Goal: Information Seeking & Learning: Learn about a topic

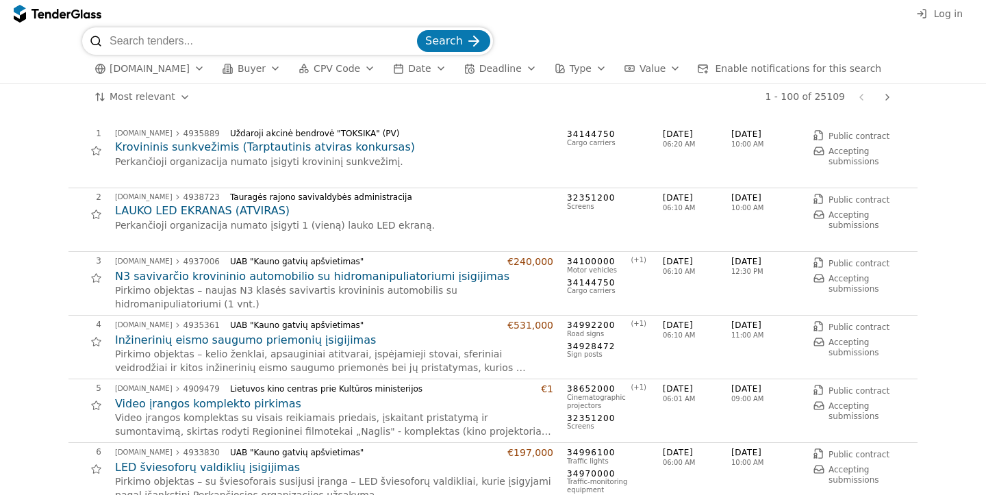
click at [190, 68] on div "button" at bounding box center [199, 69] width 38 height 36
click at [407, 97] on div "1 - 100 of 25109 Previous page Next page" at bounding box center [550, 97] width 694 height 27
click at [260, 70] on div "button" at bounding box center [275, 69] width 38 height 36
click at [351, 69] on button "CPV Code" at bounding box center [337, 68] width 88 height 17
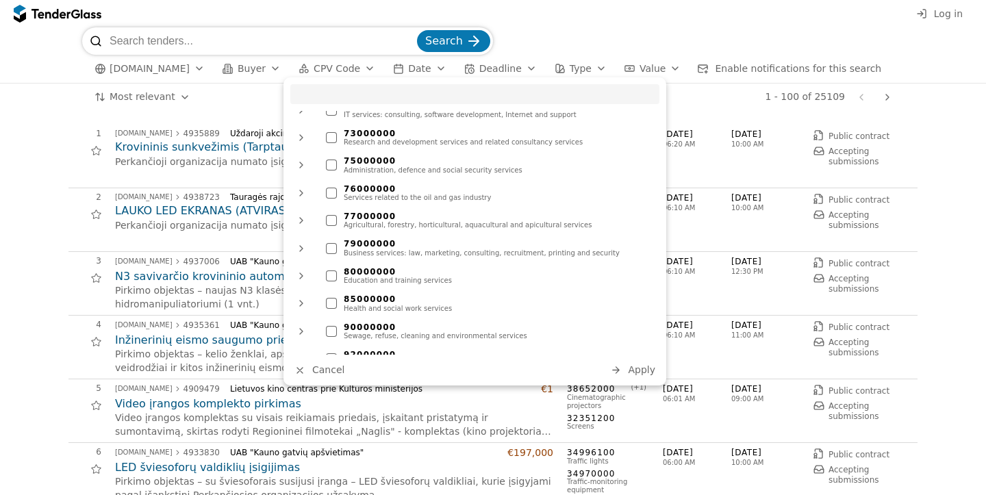
scroll to position [981, 0]
click at [334, 246] on div at bounding box center [331, 247] width 11 height 11
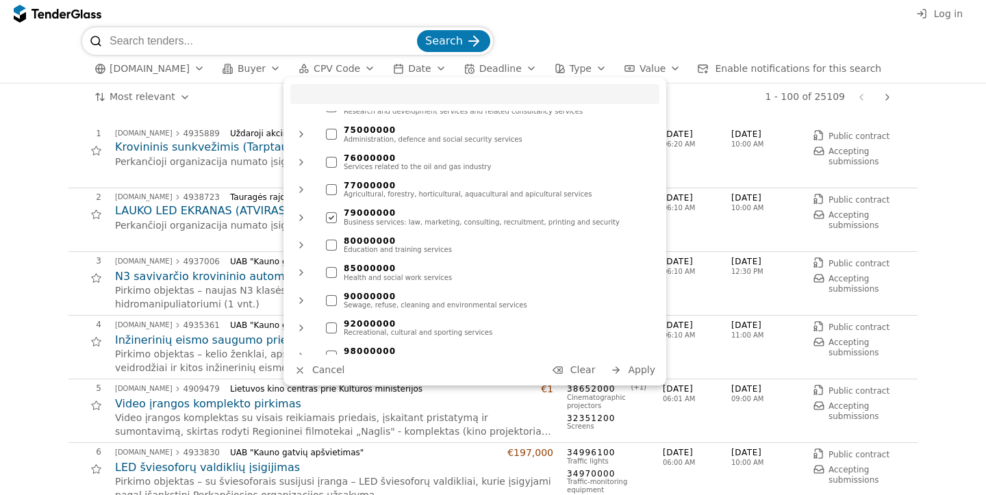
scroll to position [1026, 0]
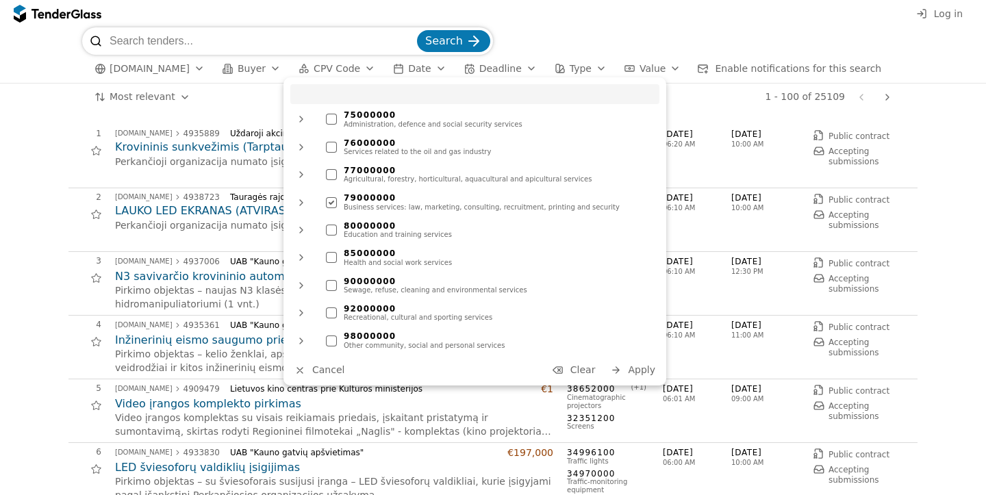
click at [647, 373] on span "Apply" at bounding box center [641, 369] width 27 height 11
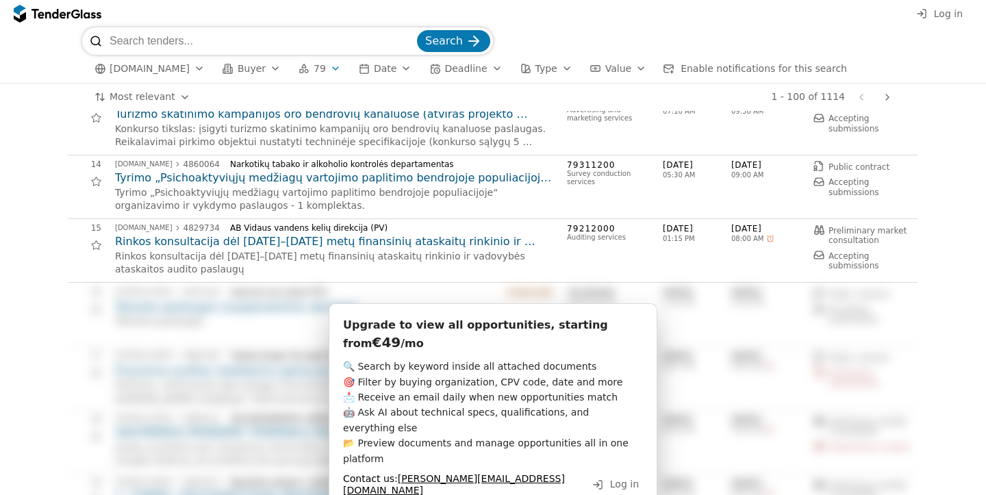
scroll to position [799, 0]
click at [551, 248] on h2 "Rinkos konsultacija dėl [DATE]–[DATE] metų finansinių ataskaitų rinkinio ir vad…" at bounding box center [334, 240] width 438 height 15
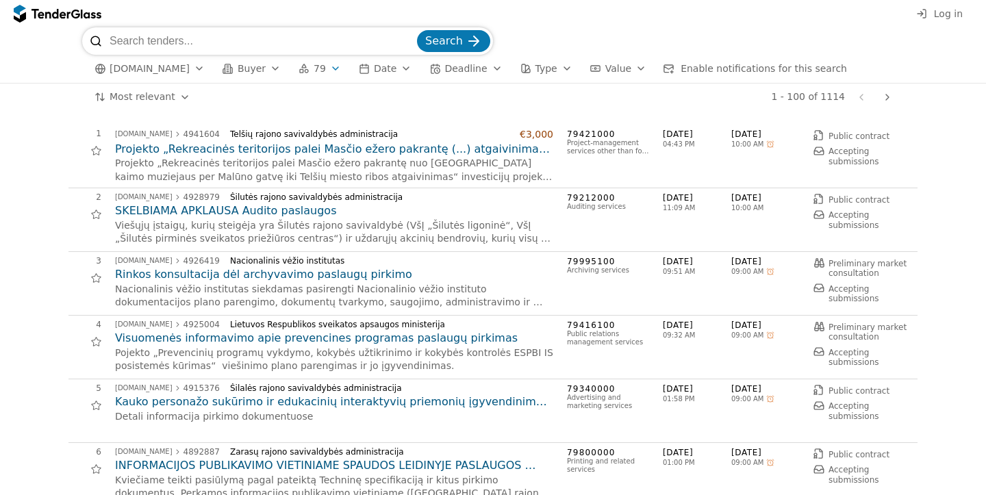
click at [288, 212] on h2 "SKELBIAMA APKLAUSA Audito paslaugos" at bounding box center [334, 210] width 438 height 15
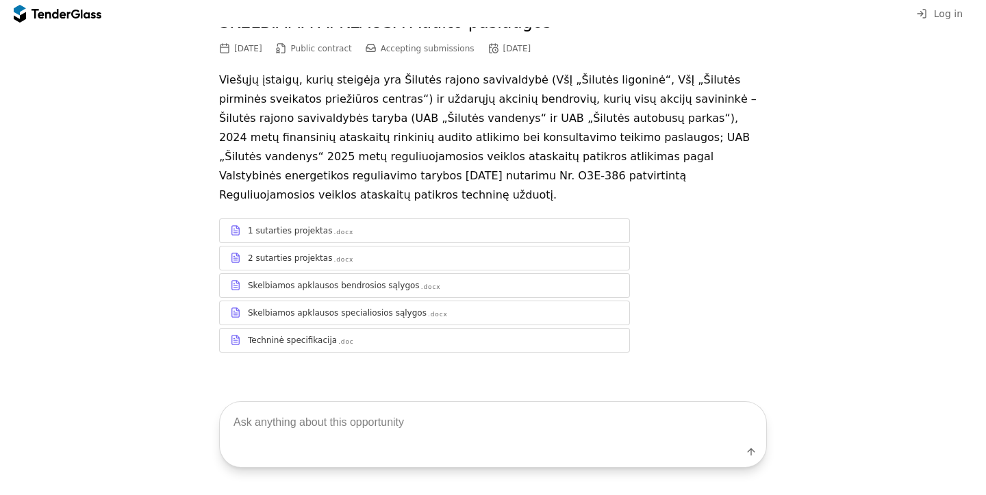
scroll to position [87, 0]
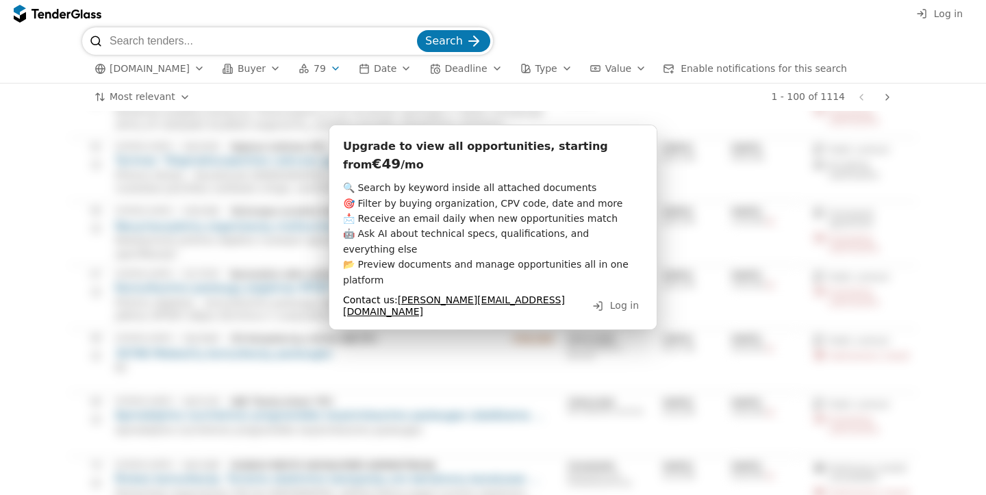
scroll to position [3924, 0]
